Goal: Task Accomplishment & Management: Manage account settings

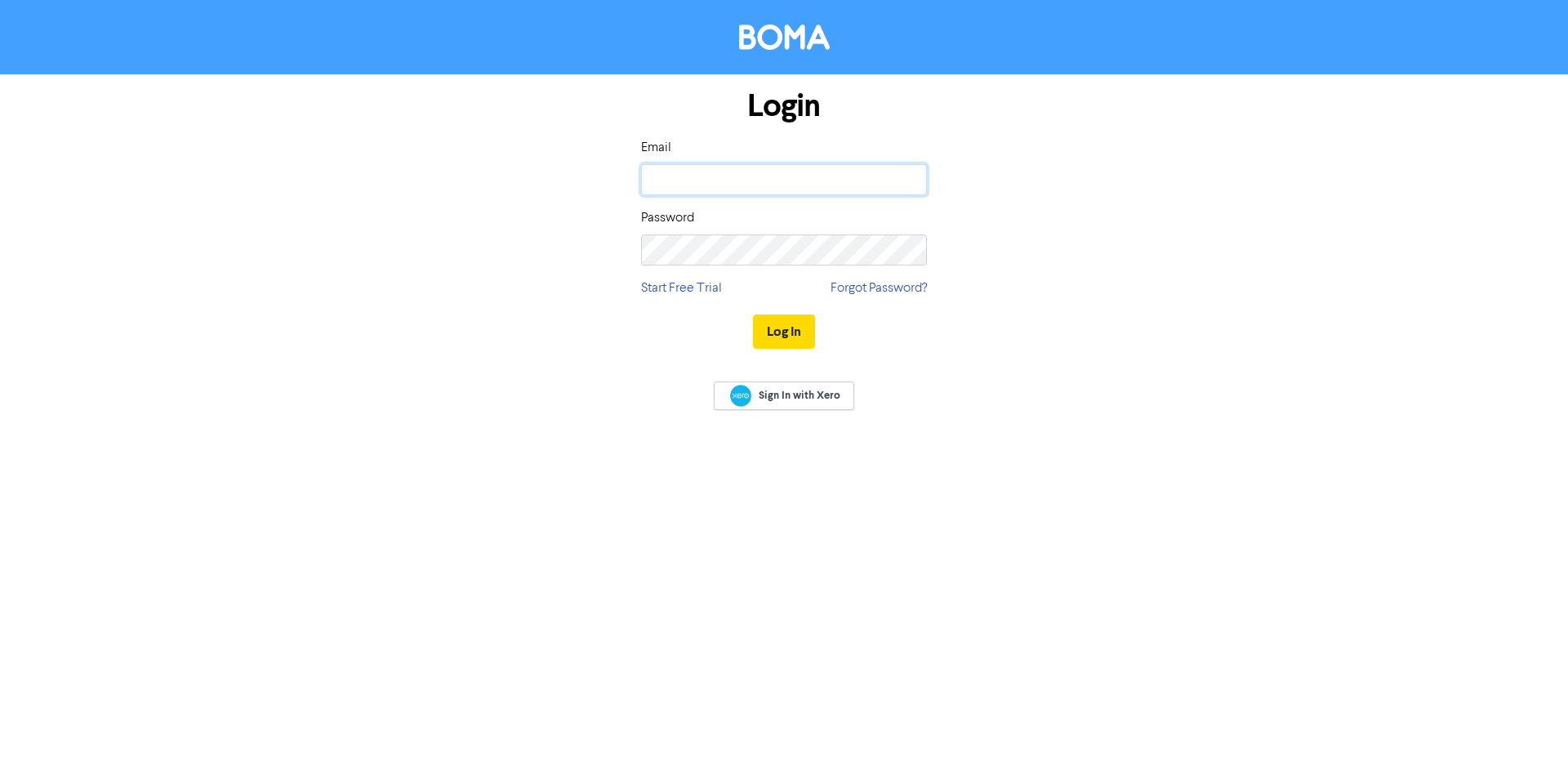
type input "[EMAIL_ADDRESS][DOMAIN_NAME]"
click at [775, 346] on button "Log In" at bounding box center [784, 331] width 62 height 34
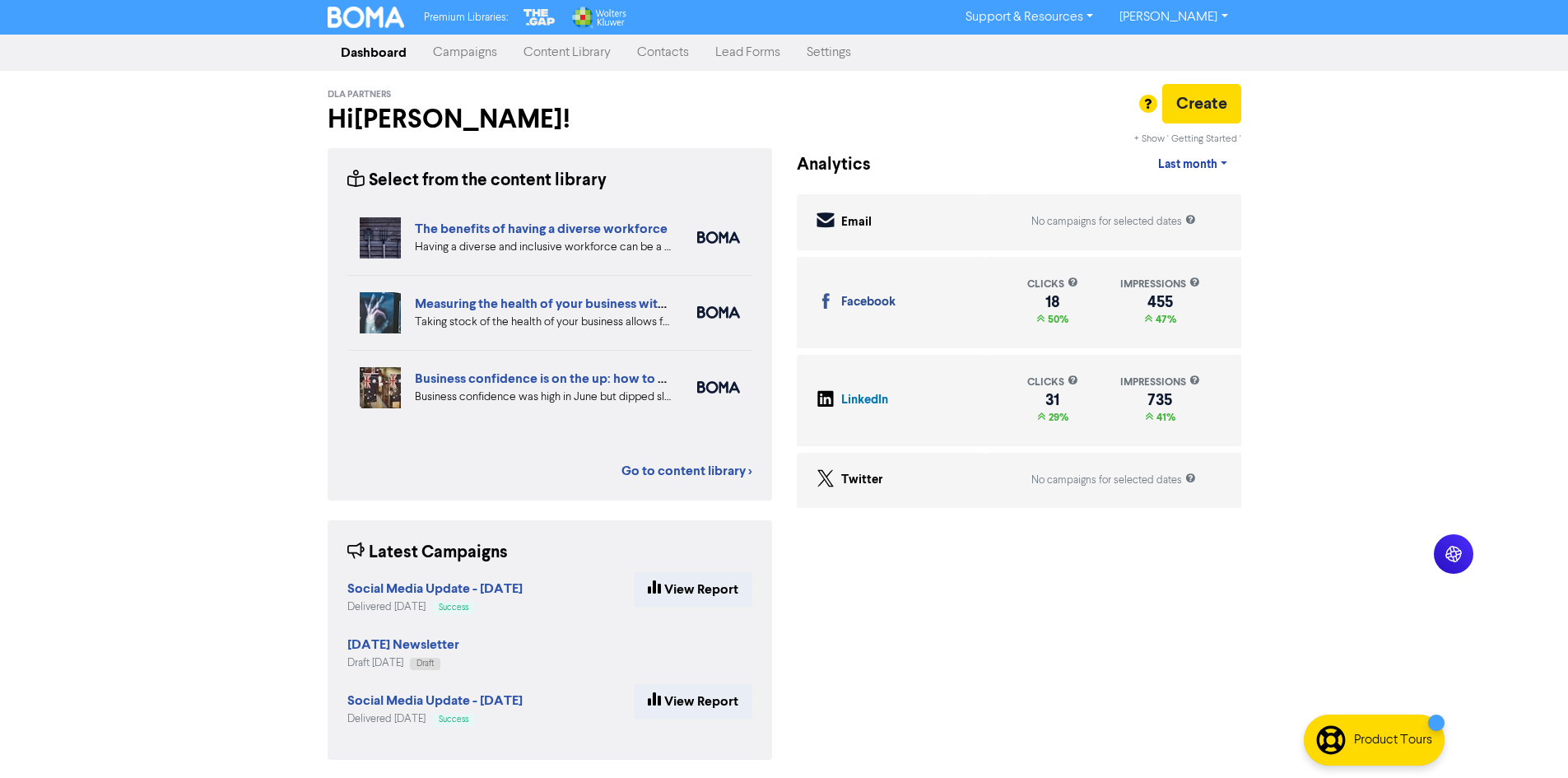
click at [856, 675] on div "+ Show ' Getting Started ' Analytics Last month Last 7 days Last month Custom d…" at bounding box center [1019, 464] width 469 height 632
click at [910, 718] on div "+ Show ' Getting Started ' Analytics Last month Last 7 days Last month Custom d…" at bounding box center [1019, 464] width 469 height 632
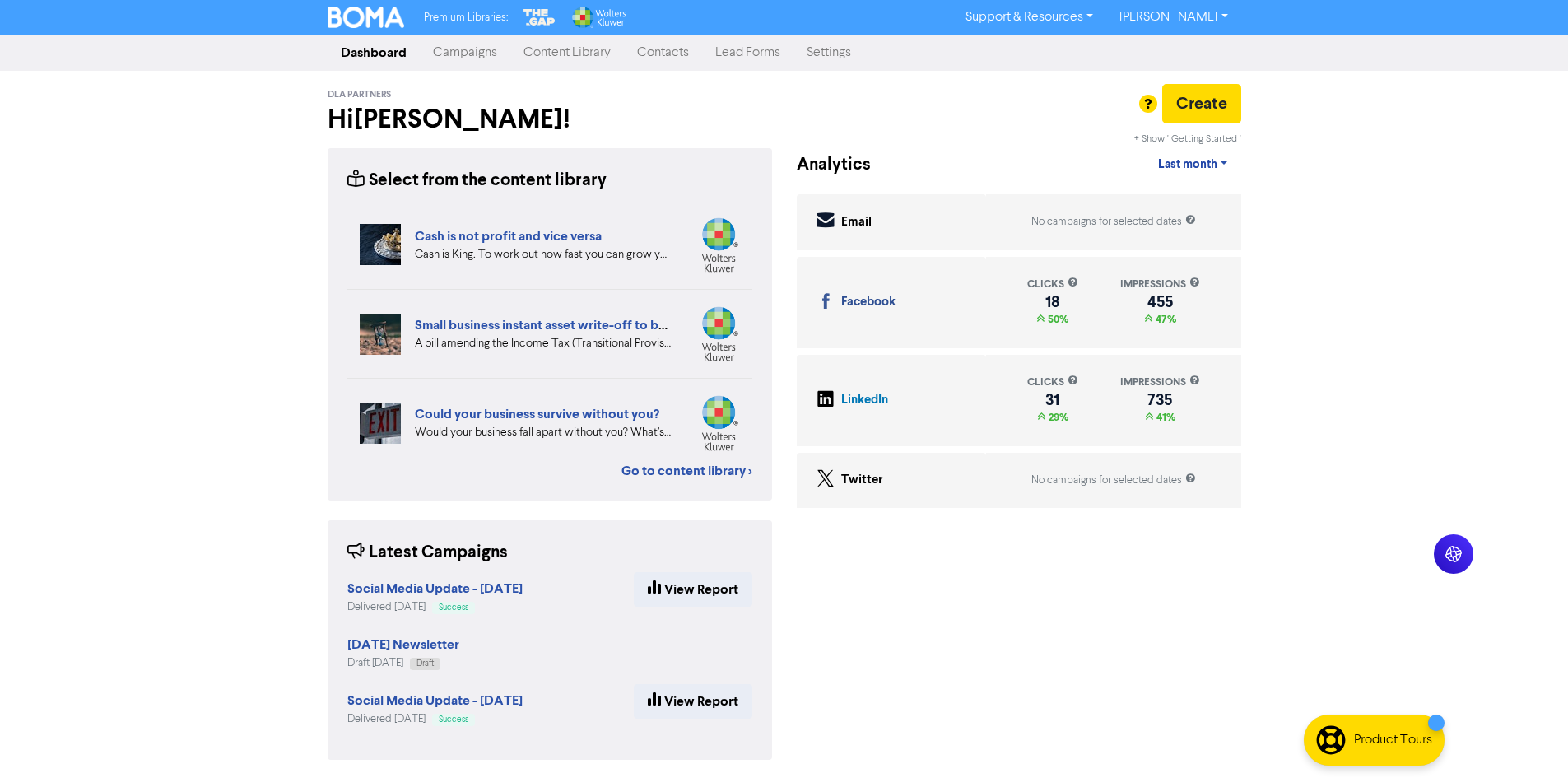
drag, startPoint x: 249, startPoint y: 332, endPoint x: 345, endPoint y: 559, distance: 246.5
click at [268, 349] on div "Premium Libraries: Support & Resources Video Tutorials FAQ & Guides Marketing E…" at bounding box center [784, 389] width 1568 height 778
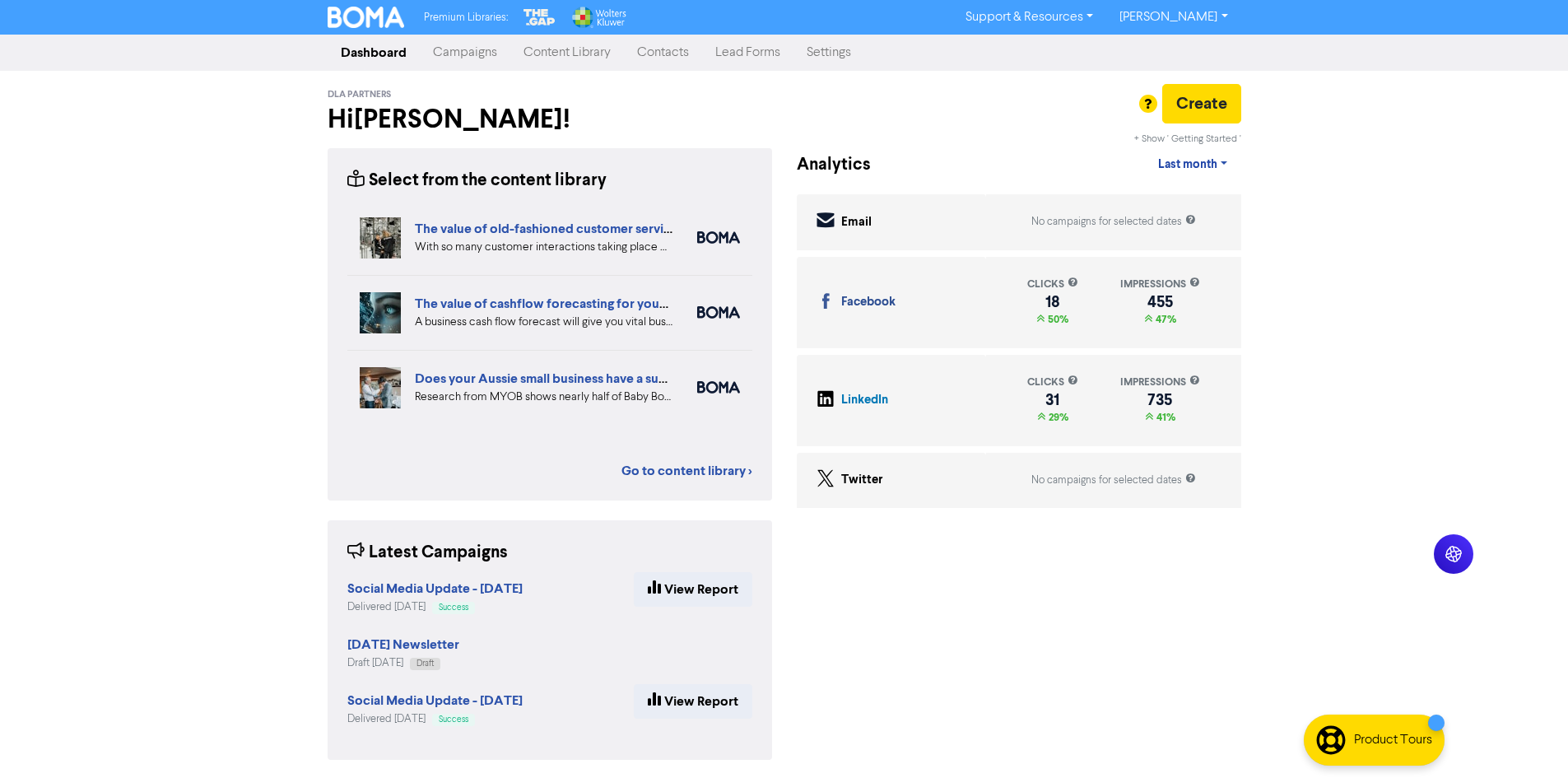
click at [263, 535] on div "Premium Libraries: Support & Resources Video Tutorials FAQ & Guides Marketing E…" at bounding box center [784, 389] width 1568 height 778
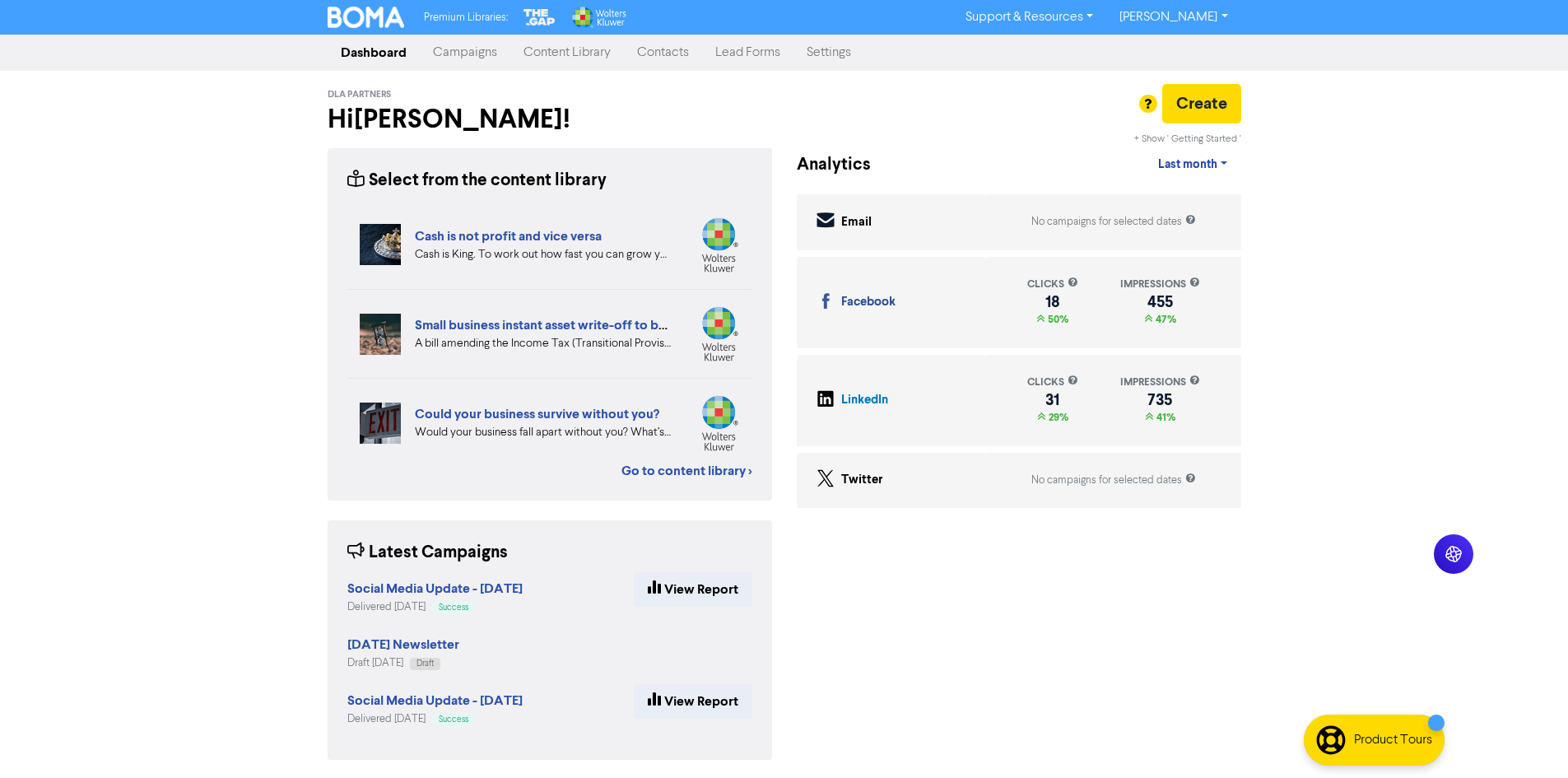
click at [1315, 557] on div "Premium Libraries: Support & Resources Video Tutorials FAQ & Guides Marketing E…" at bounding box center [784, 389] width 1568 height 778
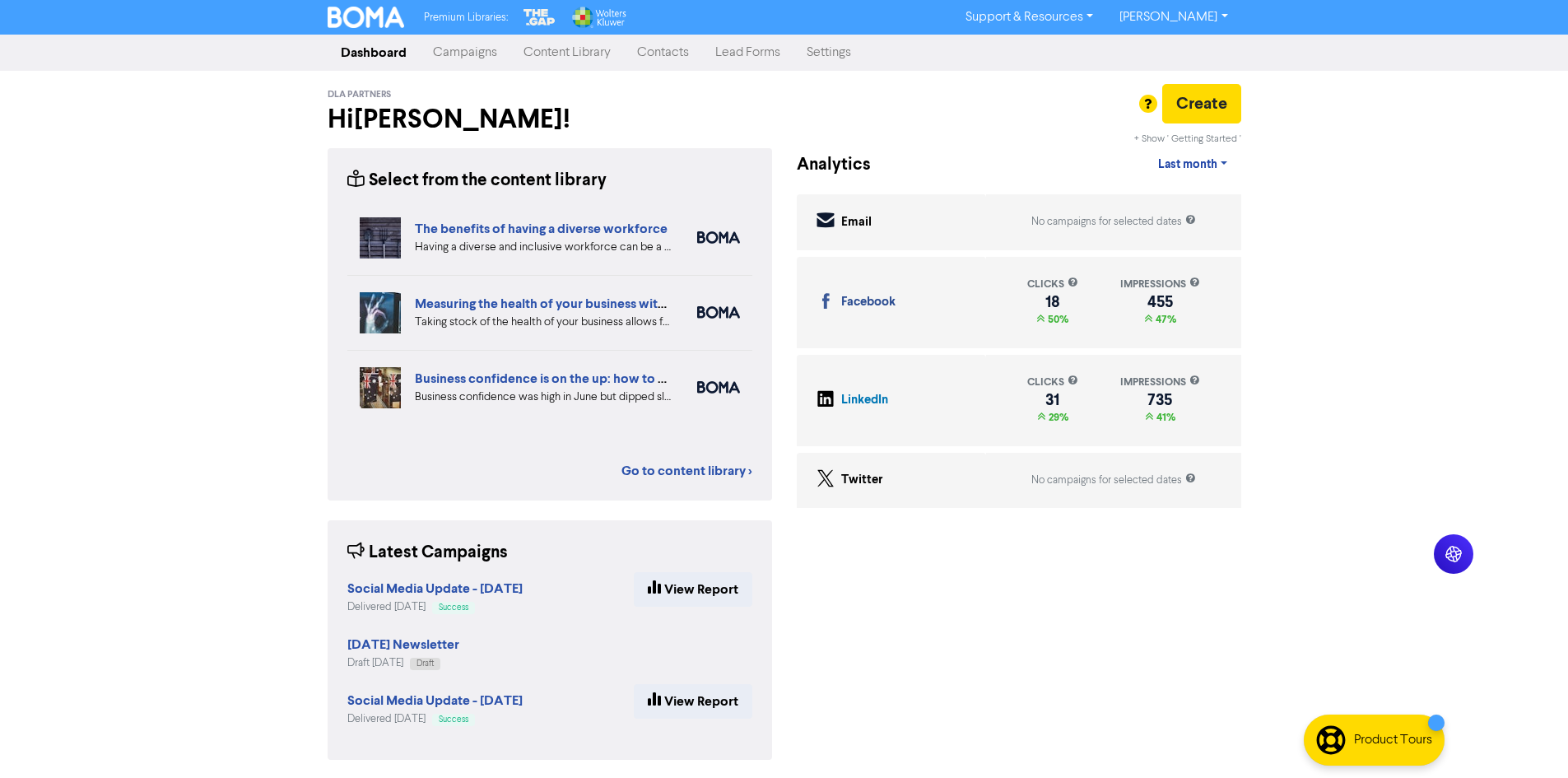
click at [156, 346] on div "Premium Libraries: Support & Resources Video Tutorials FAQ & Guides Marketing E…" at bounding box center [784, 389] width 1568 height 778
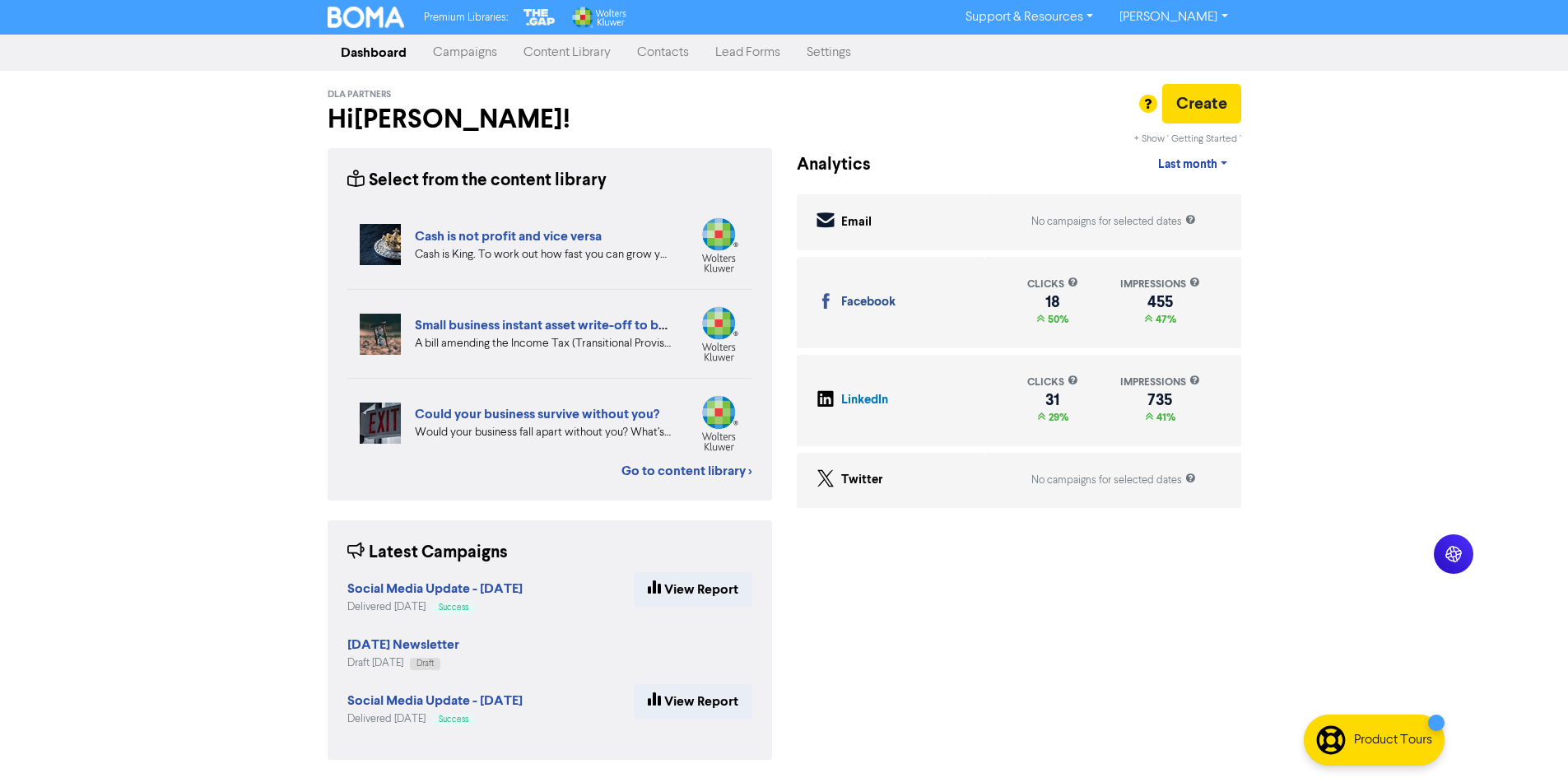
drag, startPoint x: 177, startPoint y: 397, endPoint x: 195, endPoint y: 373, distance: 30.0
click at [177, 397] on div "Premium Libraries: Support & Resources Video Tutorials FAQ & Guides Marketing E…" at bounding box center [784, 389] width 1568 height 778
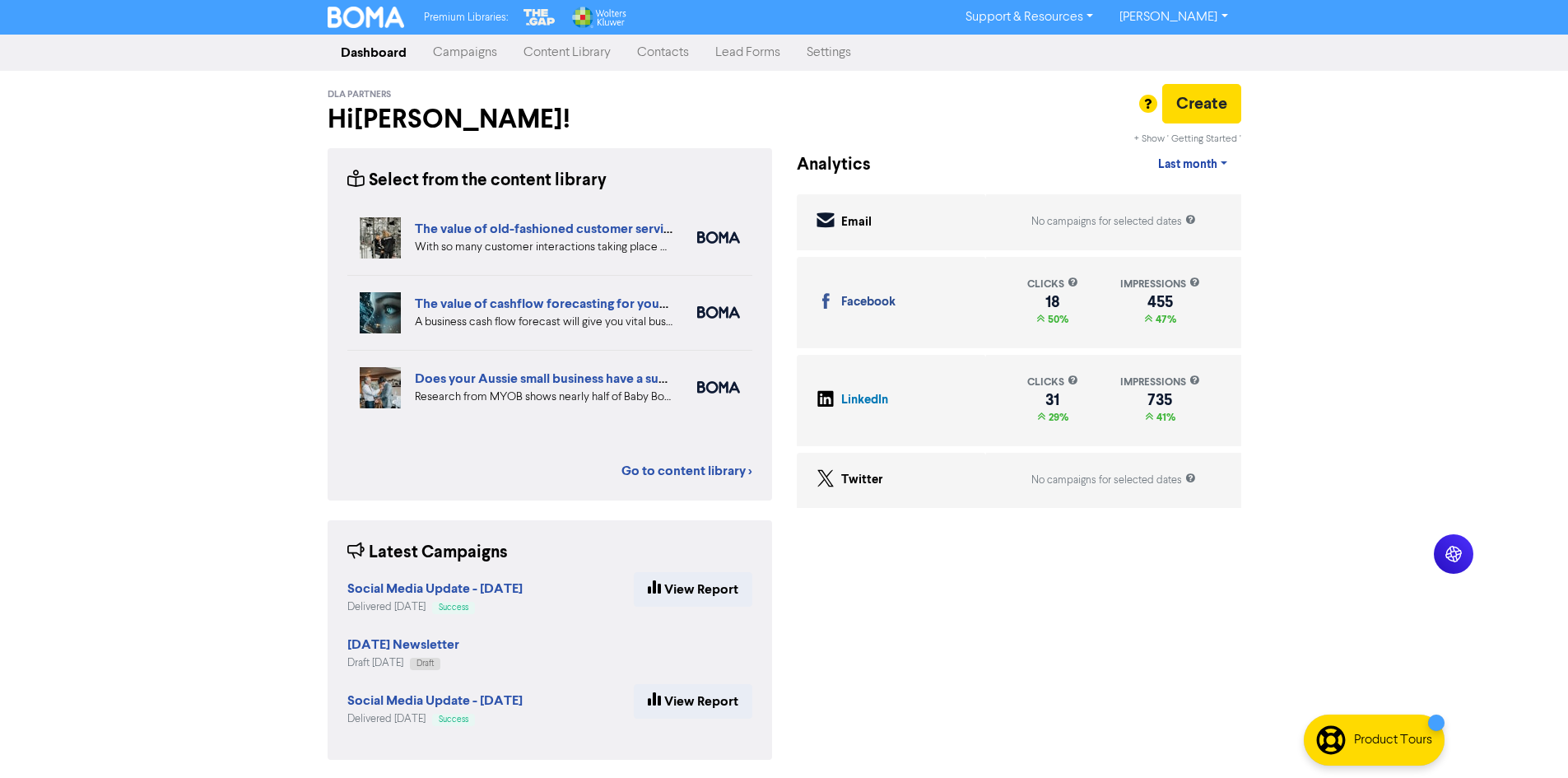
click at [190, 549] on div "Premium Libraries: Support & Resources Video Tutorials FAQ & Guides Marketing E…" at bounding box center [784, 389] width 1568 height 778
click at [226, 423] on div "Premium Libraries: Support & Resources Video Tutorials FAQ & Guides Marketing E…" at bounding box center [784, 389] width 1568 height 778
